Goal: Communication & Community: Answer question/provide support

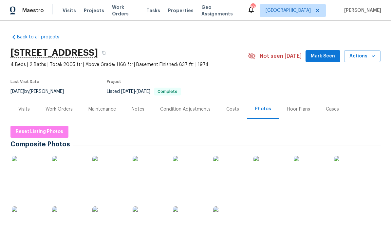
scroll to position [0, 0]
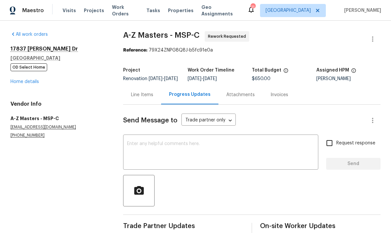
click at [16, 83] on link "Home details" at bounding box center [24, 81] width 28 height 5
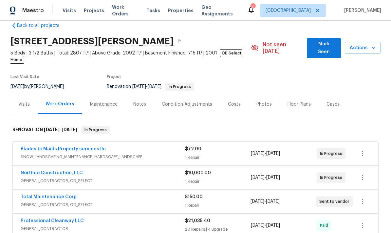
scroll to position [7, 0]
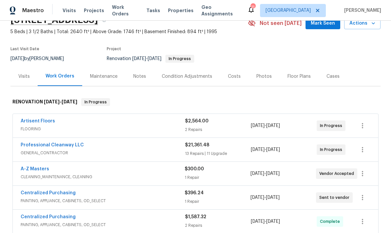
scroll to position [33, 0]
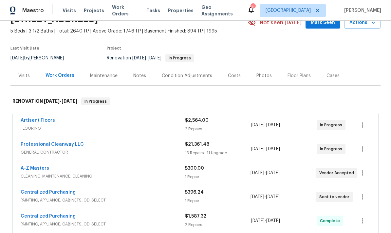
click at [36, 121] on link "Artisent Floors" at bounding box center [38, 120] width 34 height 5
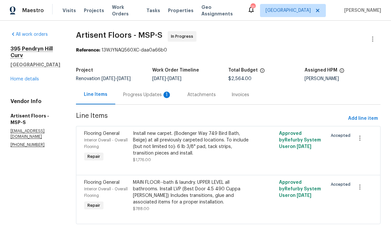
click at [134, 102] on div "Progress Updates 1" at bounding box center [147, 94] width 64 height 19
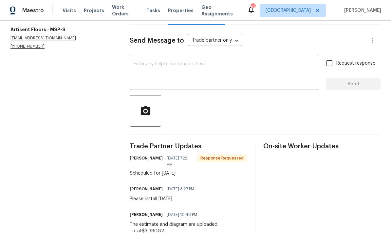
scroll to position [79, 0]
click at [140, 72] on textarea at bounding box center [224, 73] width 181 height 23
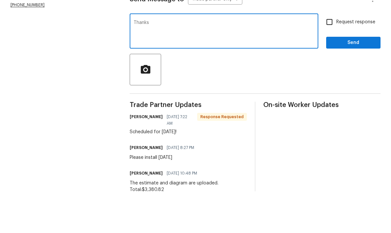
type textarea "Thanks"
click at [347, 78] on button "Send" at bounding box center [353, 84] width 54 height 12
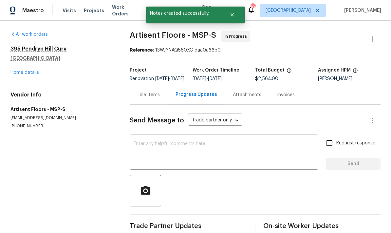
scroll to position [0, 0]
